Goal: Information Seeking & Learning: Learn about a topic

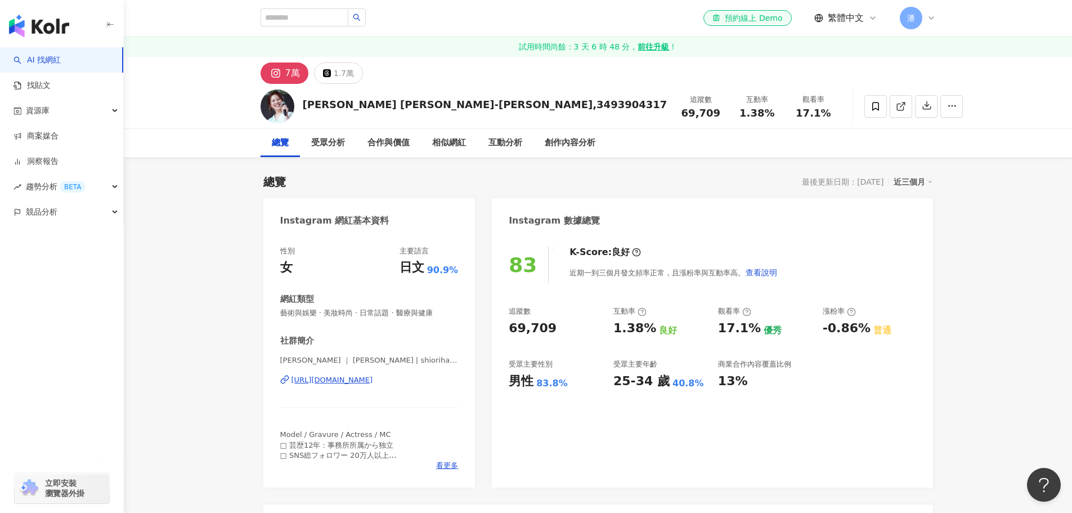
click at [977, 151] on div "總覽 受眾分析 合作與價值 相似網紅 互動分析 創作內容分析" at bounding box center [598, 143] width 949 height 28
click at [541, 180] on div "總覽 最後更新日期：[DATE] 近三個月" at bounding box center [598, 182] width 670 height 16
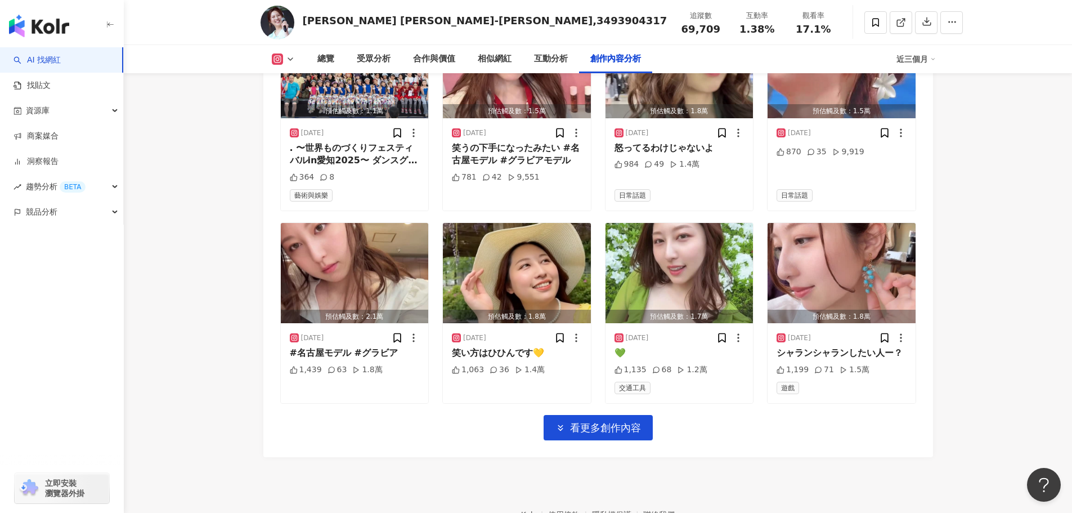
scroll to position [3914, 0]
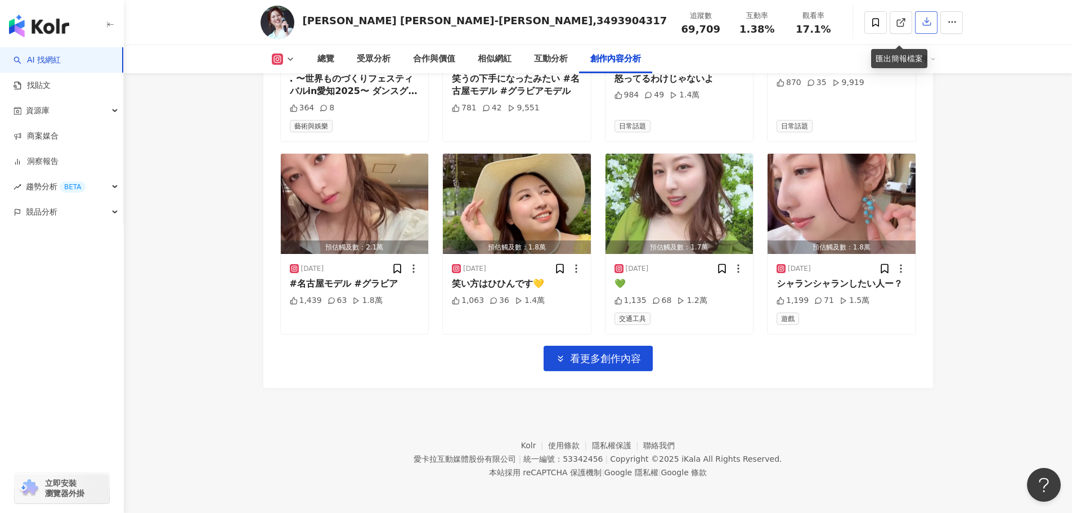
click at [922, 21] on icon "button" at bounding box center [927, 21] width 10 height 10
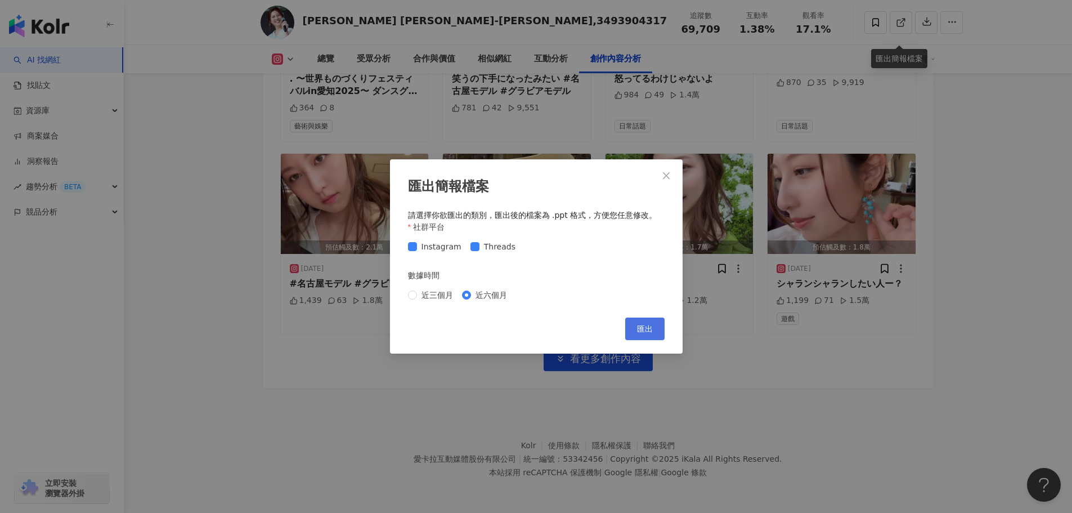
click at [639, 325] on span "匯出" at bounding box center [645, 328] width 16 height 9
click at [664, 172] on icon "close" at bounding box center [666, 175] width 9 height 9
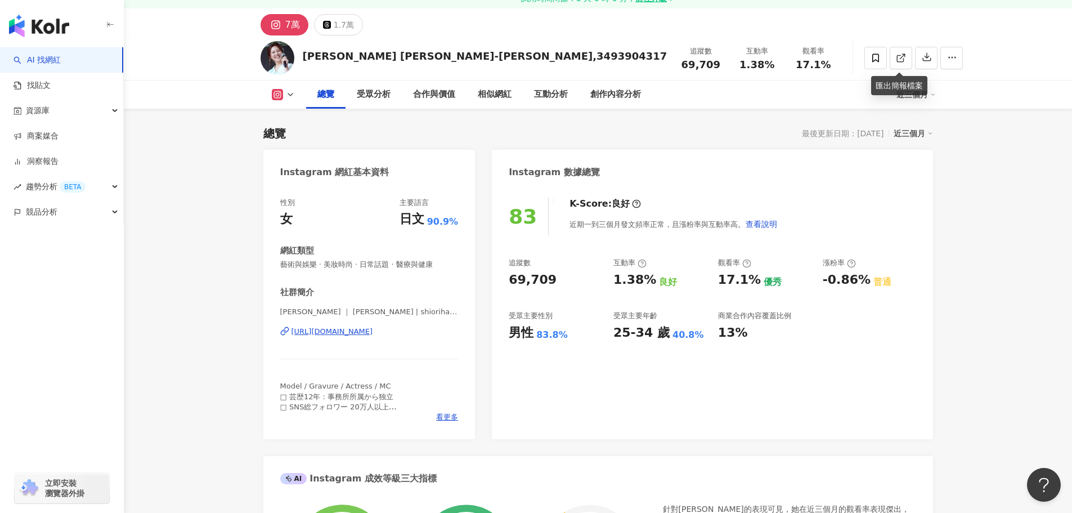
scroll to position [0, 0]
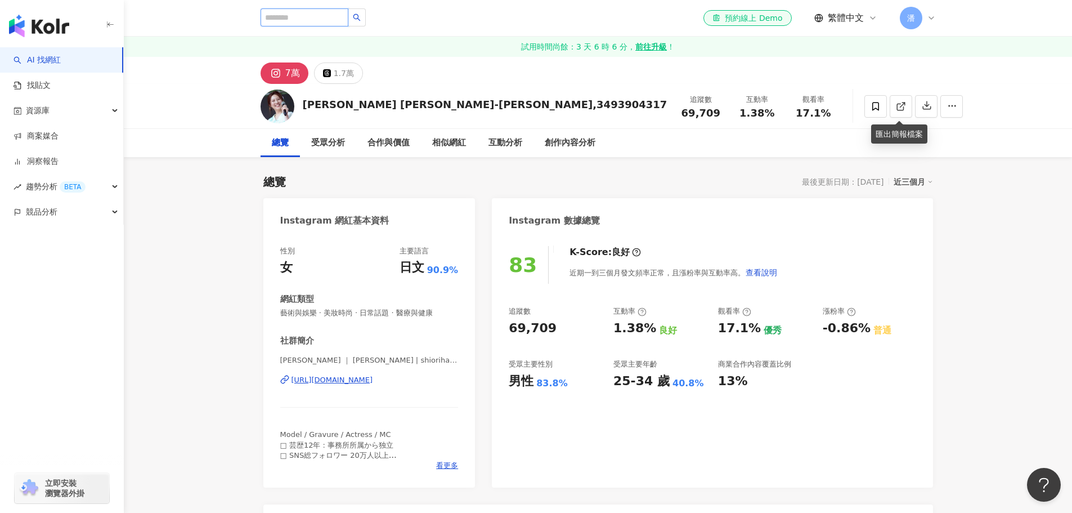
click at [319, 20] on input "search" at bounding box center [305, 17] width 88 height 18
type input "*"
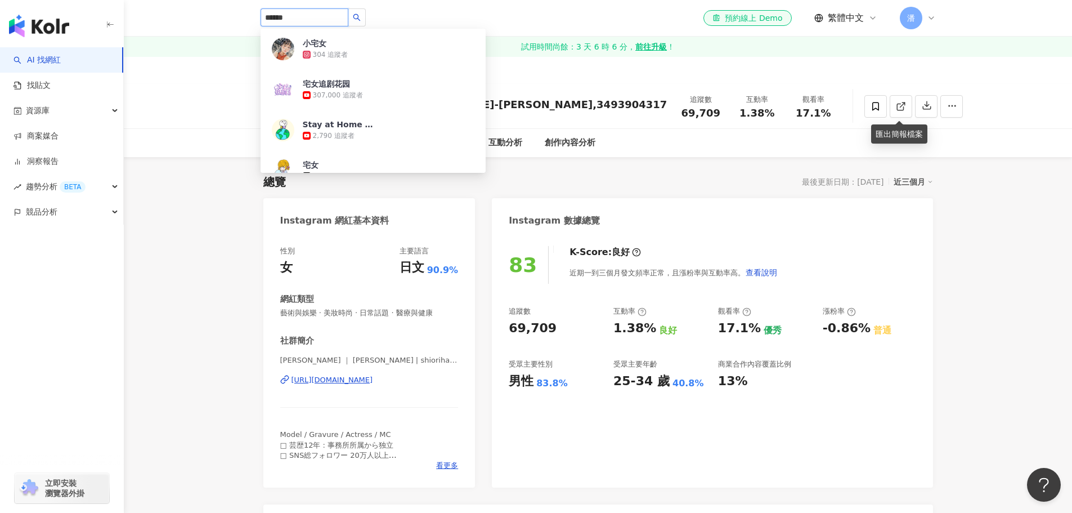
type input "****"
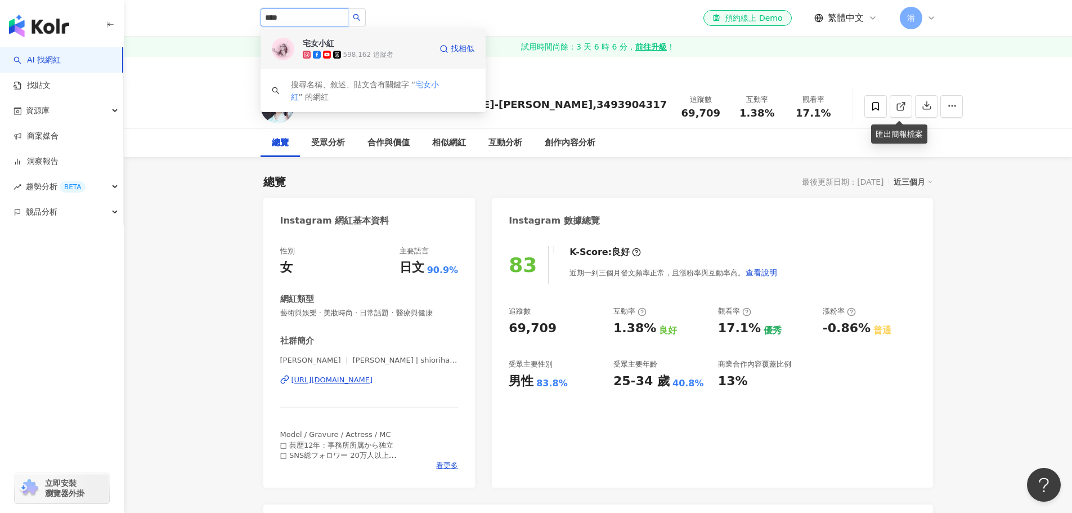
click at [359, 54] on div "598,162 追蹤者" at bounding box center [368, 55] width 50 height 10
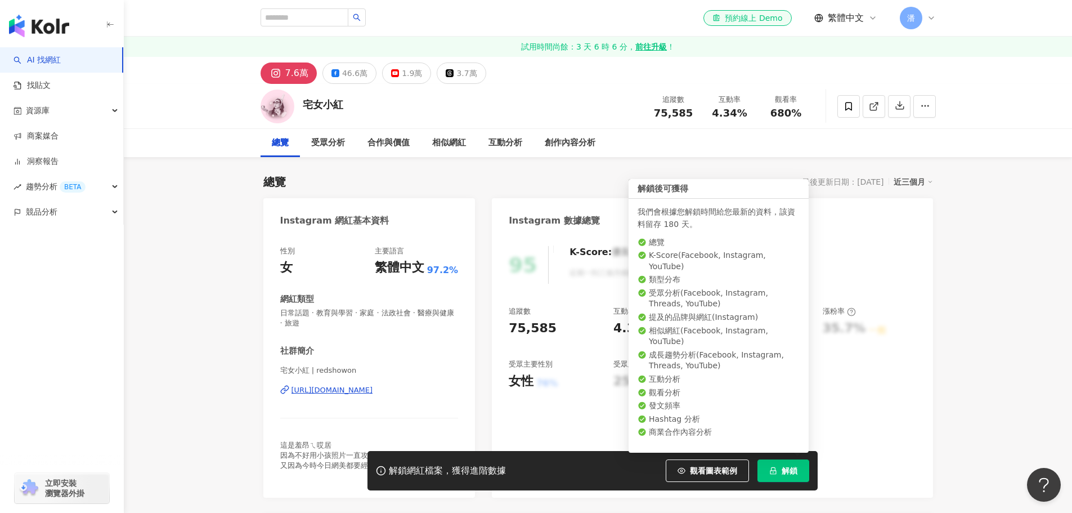
click at [780, 472] on button "解鎖" at bounding box center [784, 470] width 52 height 23
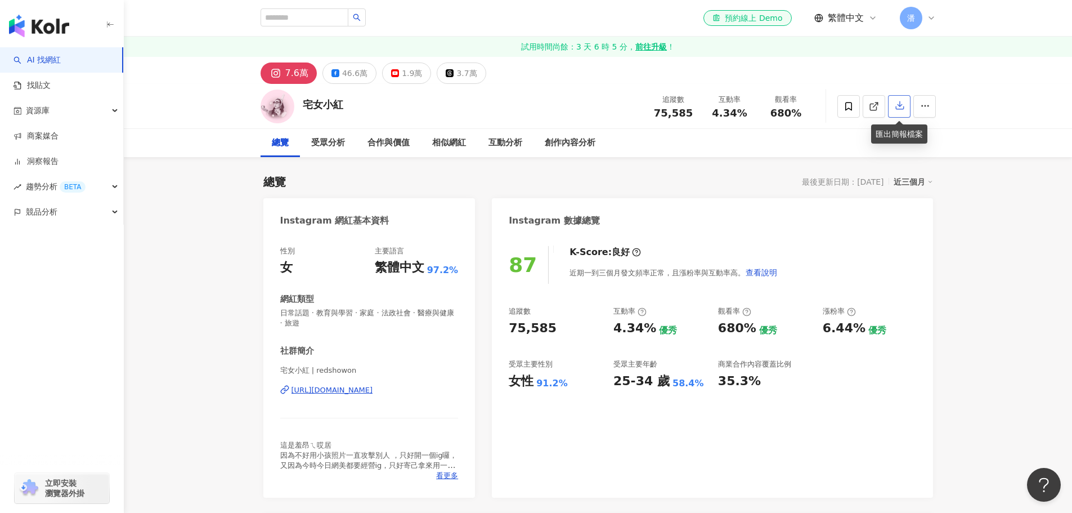
click at [896, 106] on icon "button" at bounding box center [900, 105] width 10 height 10
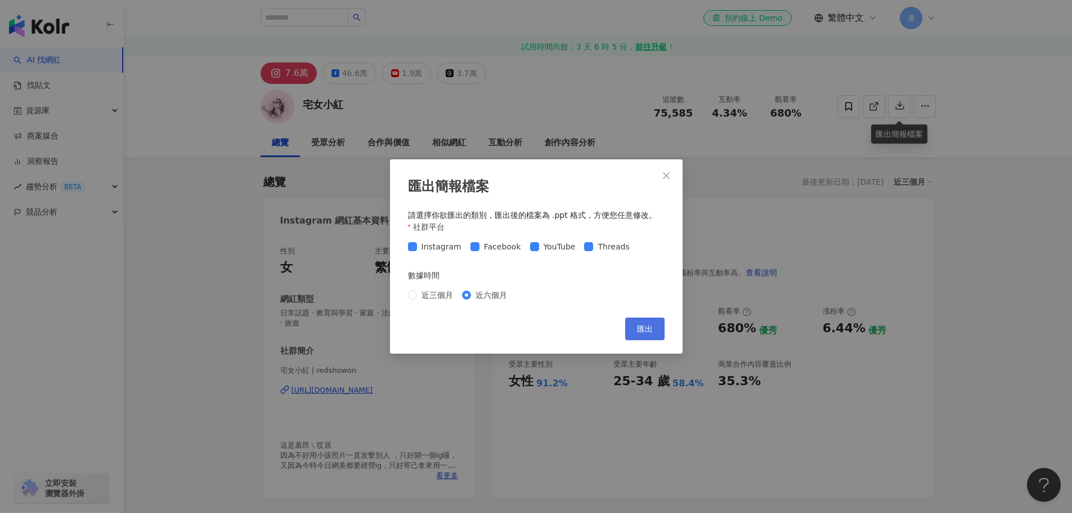
click at [645, 333] on span "匯出" at bounding box center [645, 328] width 16 height 9
click at [670, 178] on icon "close" at bounding box center [666, 175] width 9 height 9
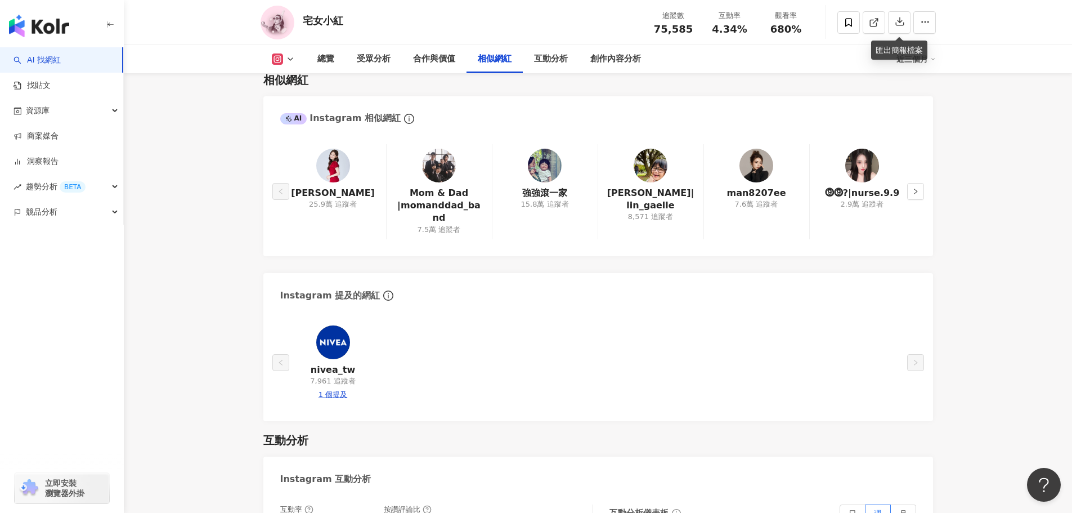
scroll to position [1914, 0]
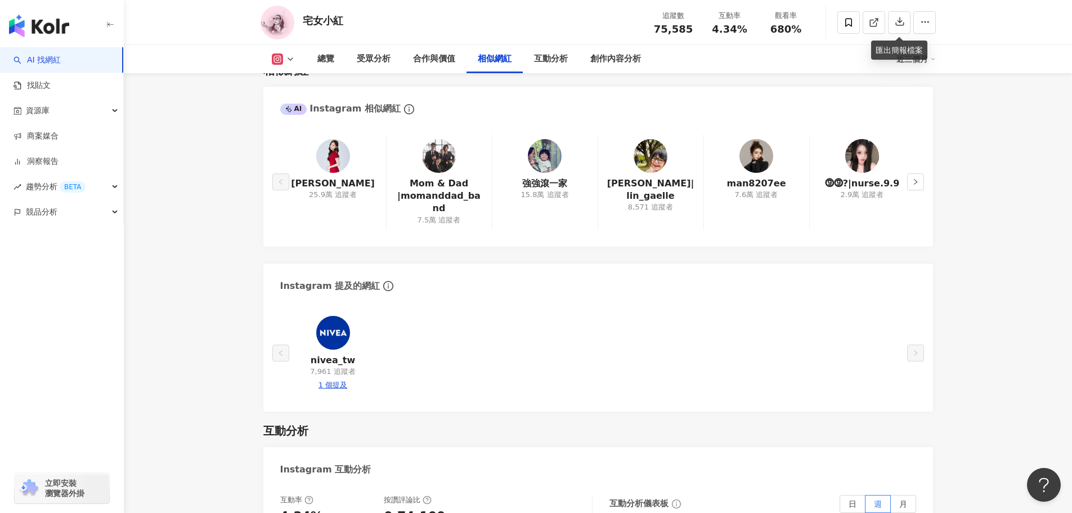
click at [968, 236] on main "7.6萬 46.6萬 1.9萬 3.7萬 宅女小紅 追蹤數 75,585 互動率 4.34% 觀看率 680% 總覽 受眾分析 合作與價值 相似網紅 互動分析…" at bounding box center [598, 272] width 949 height 4259
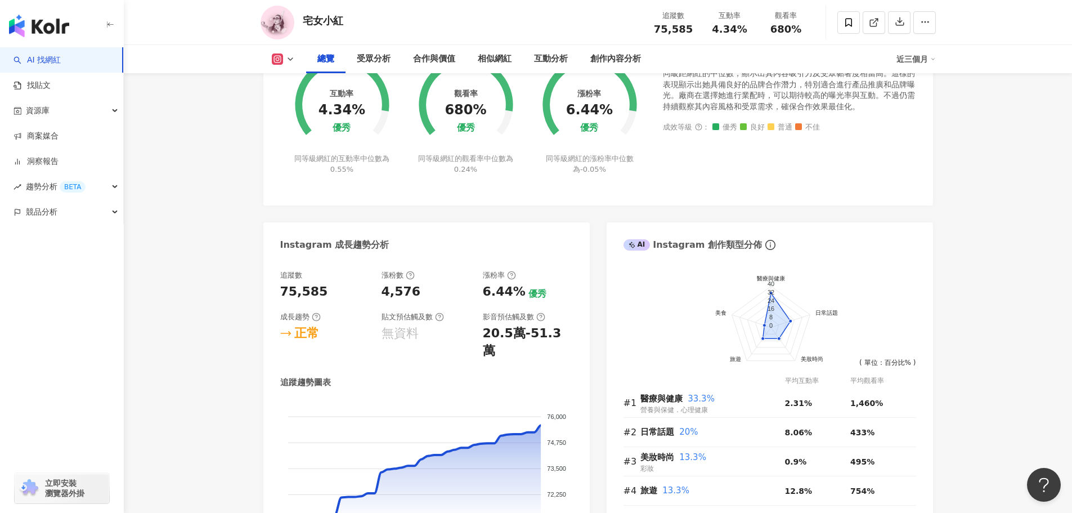
scroll to position [0, 0]
